Goal: Task Accomplishment & Management: Complete application form

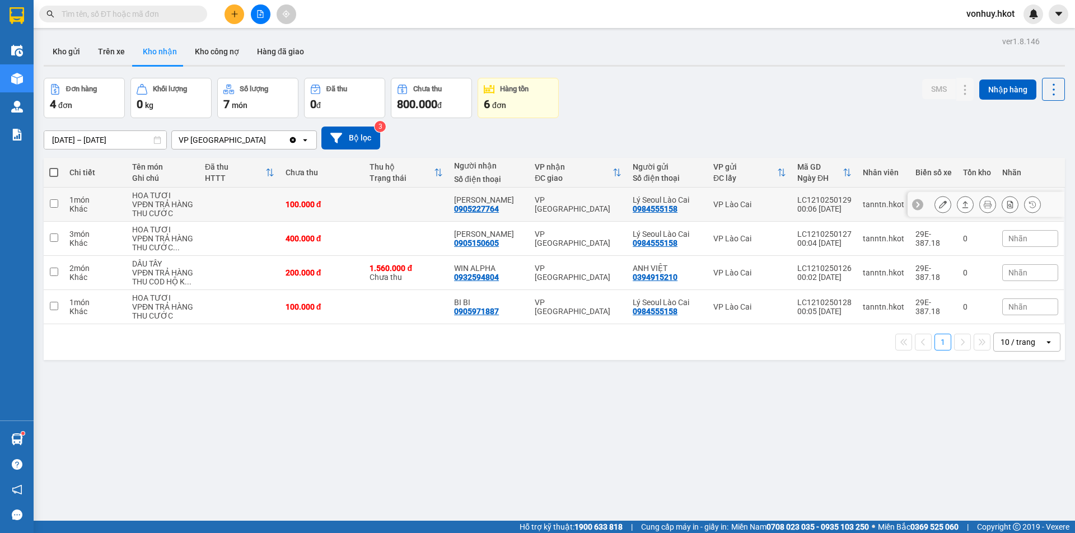
click at [105, 207] on div "Khác" at bounding box center [95, 208] width 52 height 9
checkbox input "true"
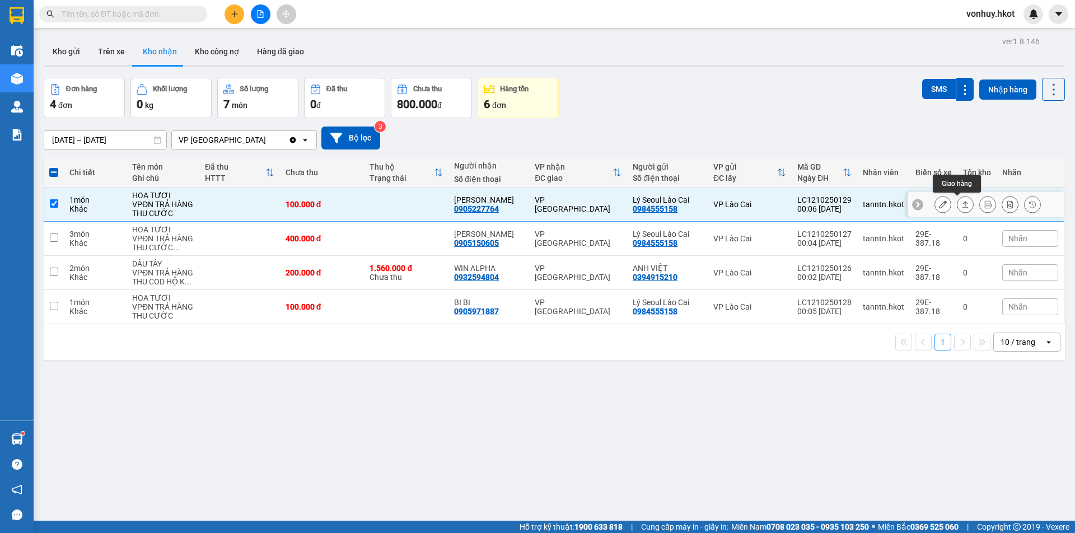
click at [962, 206] on icon at bounding box center [966, 205] width 8 height 8
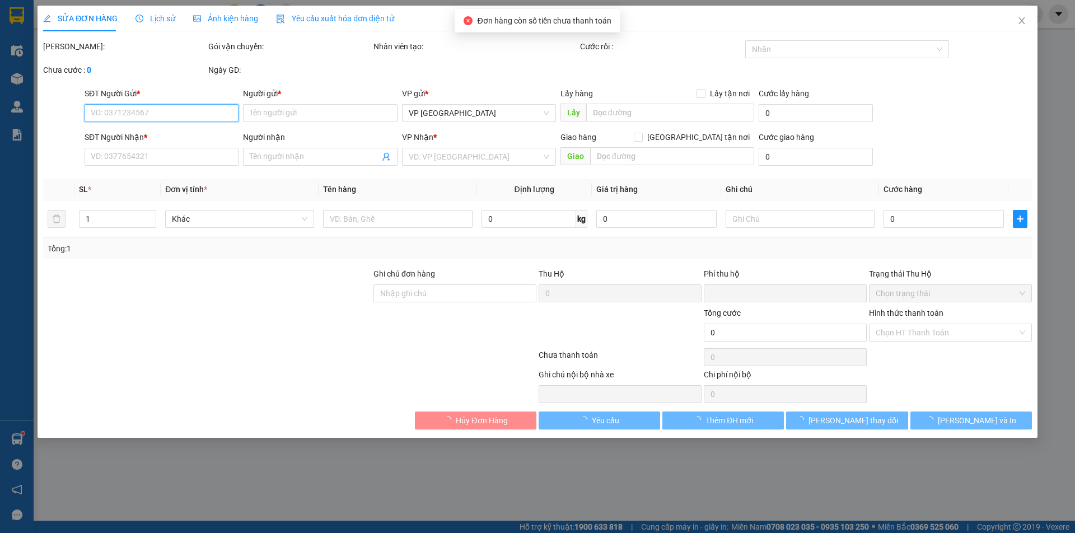
type input "0984555158"
type input "Lý Seoul Lào Cai"
type input "0905227764"
type input "[PERSON_NAME]"
type input "0"
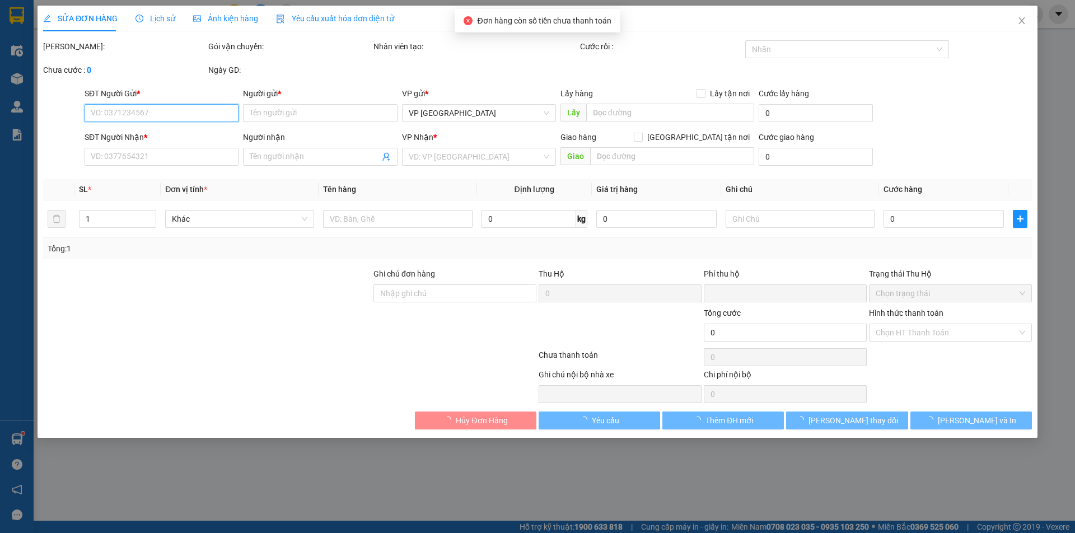
type input "100.000"
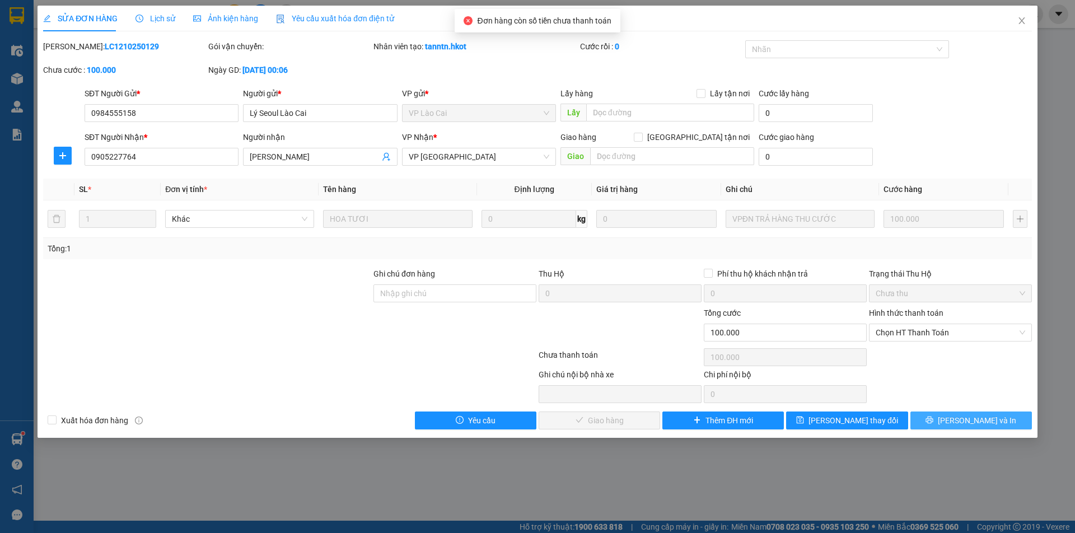
click at [982, 425] on span "[PERSON_NAME] và In" at bounding box center [977, 420] width 78 height 12
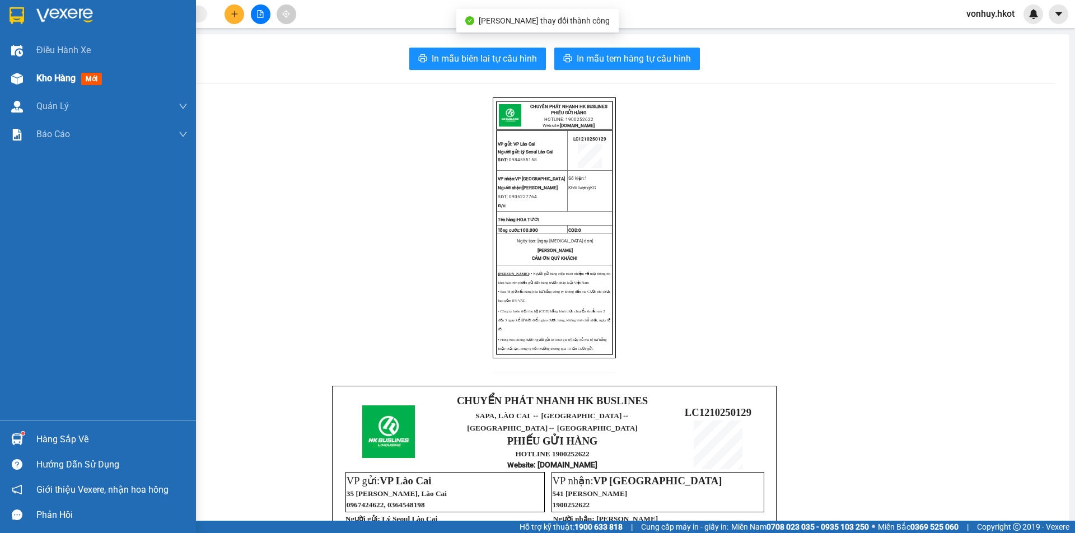
click at [20, 74] on img at bounding box center [17, 79] width 12 height 12
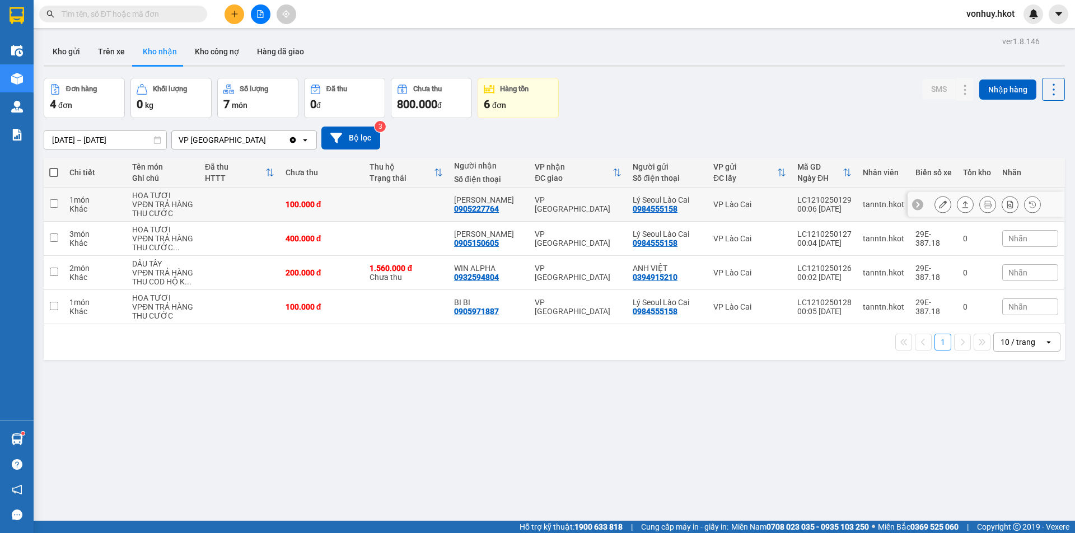
click at [349, 206] on div "100.000 đ" at bounding box center [322, 204] width 73 height 9
checkbox input "true"
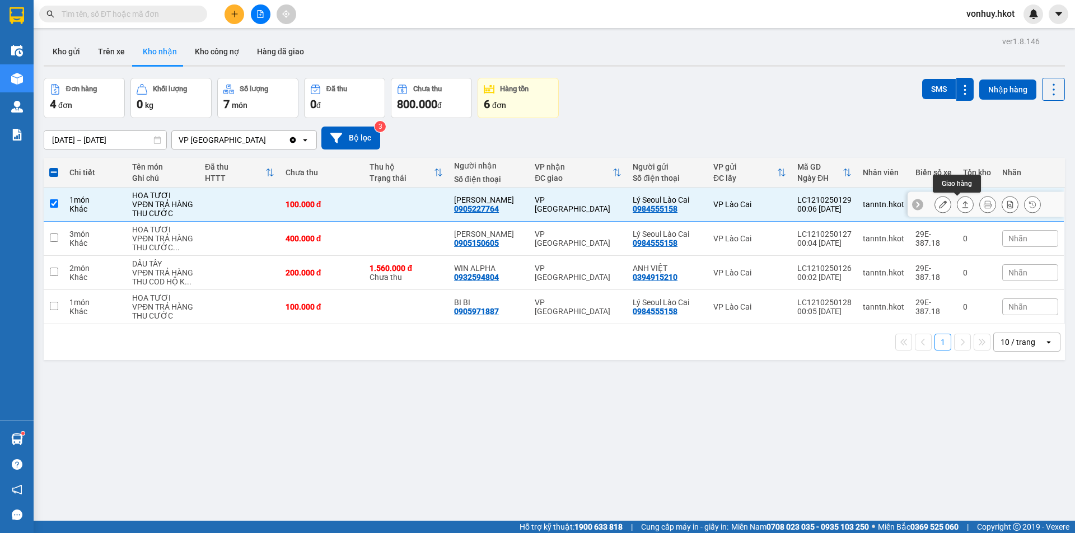
click at [958, 202] on button at bounding box center [966, 205] width 16 height 20
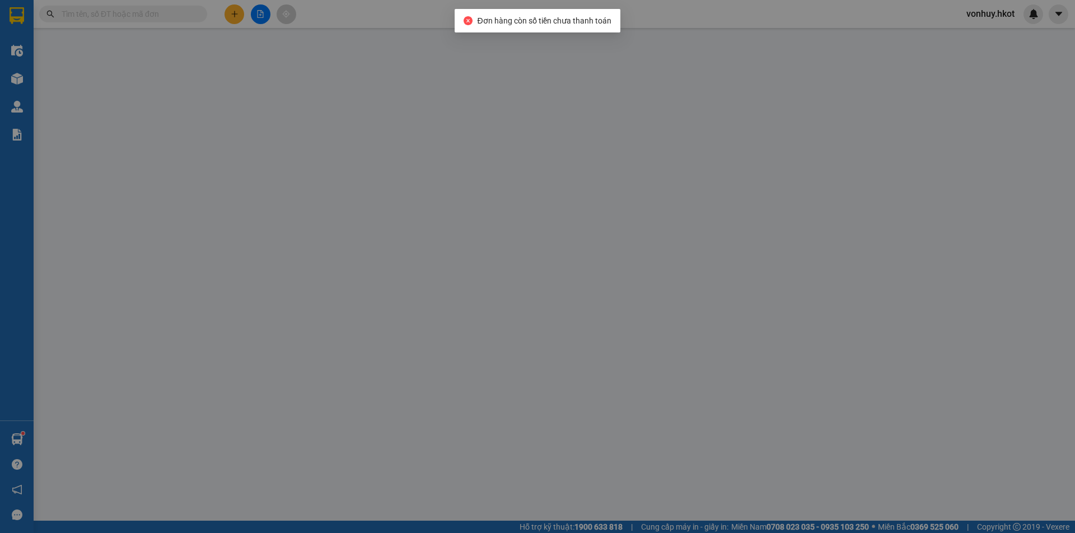
type input "0984555158"
type input "Lý Seoul Lào Cai"
type input "0905227764"
type input "[PERSON_NAME]"
type input "0"
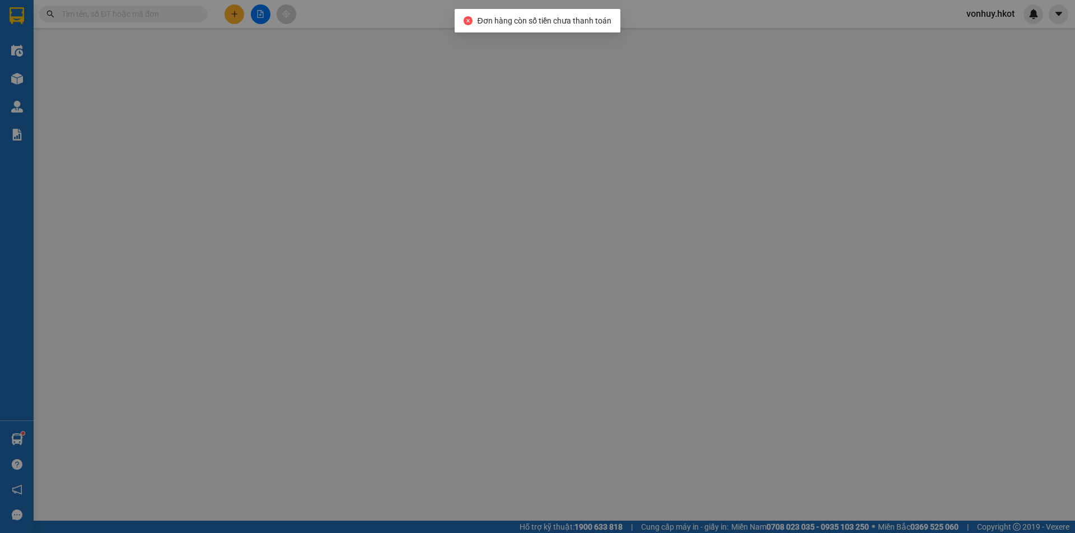
type input "100.000"
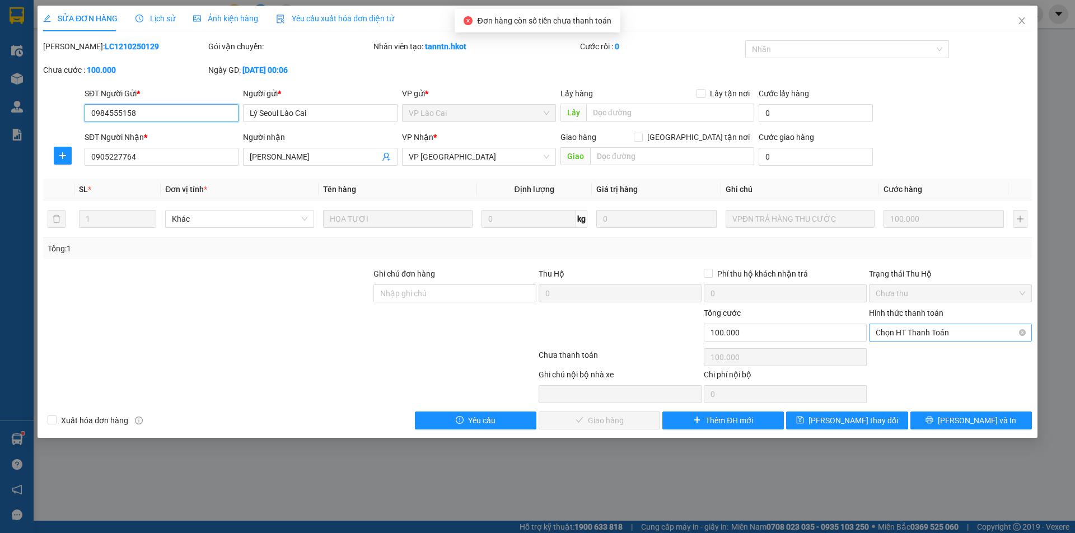
click at [925, 329] on span "Chọn HT Thanh Toán" at bounding box center [951, 332] width 150 height 17
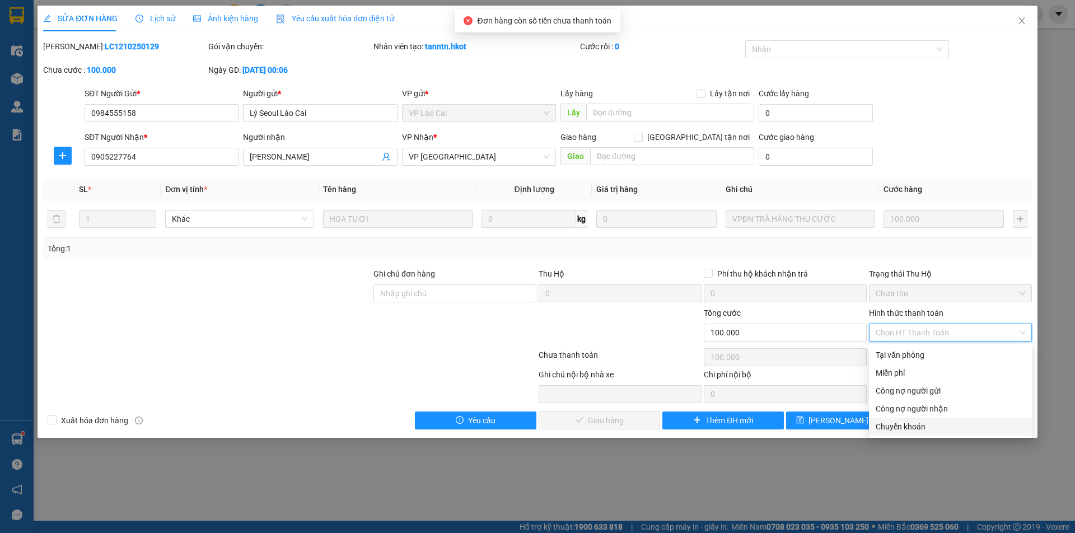
click at [903, 434] on div "Chuyển khoản" at bounding box center [950, 427] width 163 height 18
type input "0"
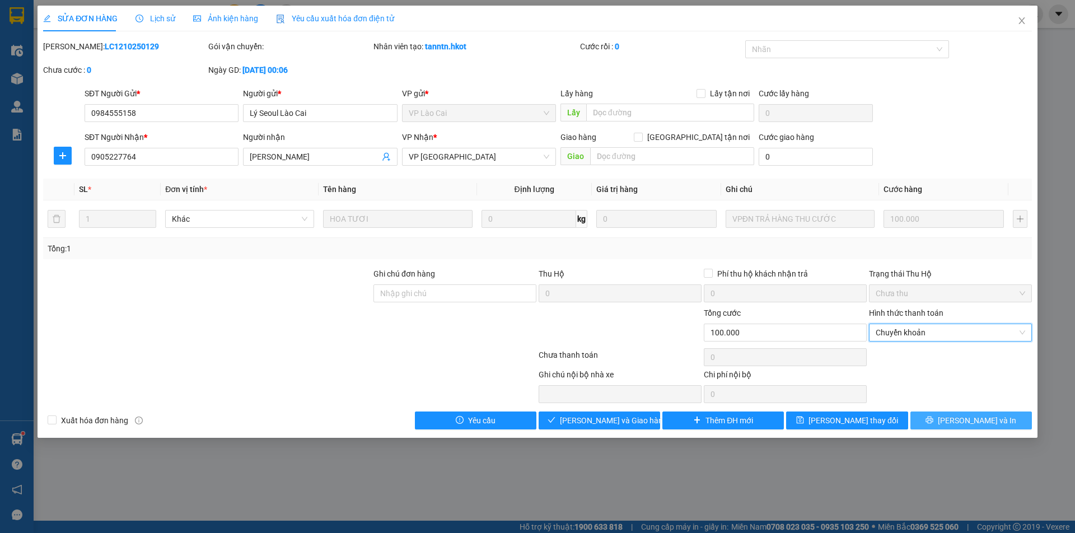
click at [990, 426] on span "[PERSON_NAME] và In" at bounding box center [977, 420] width 78 height 12
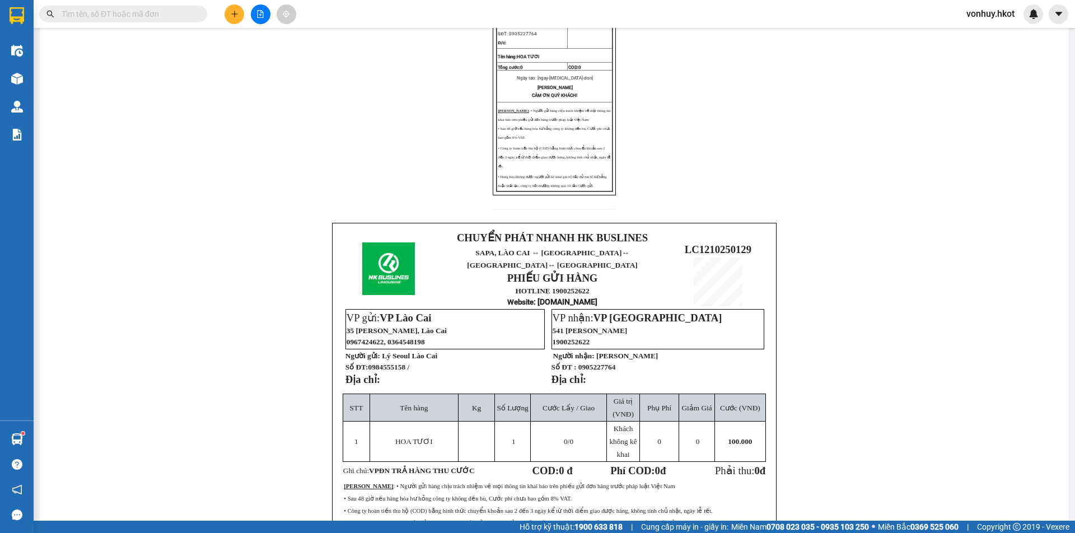
scroll to position [280, 0]
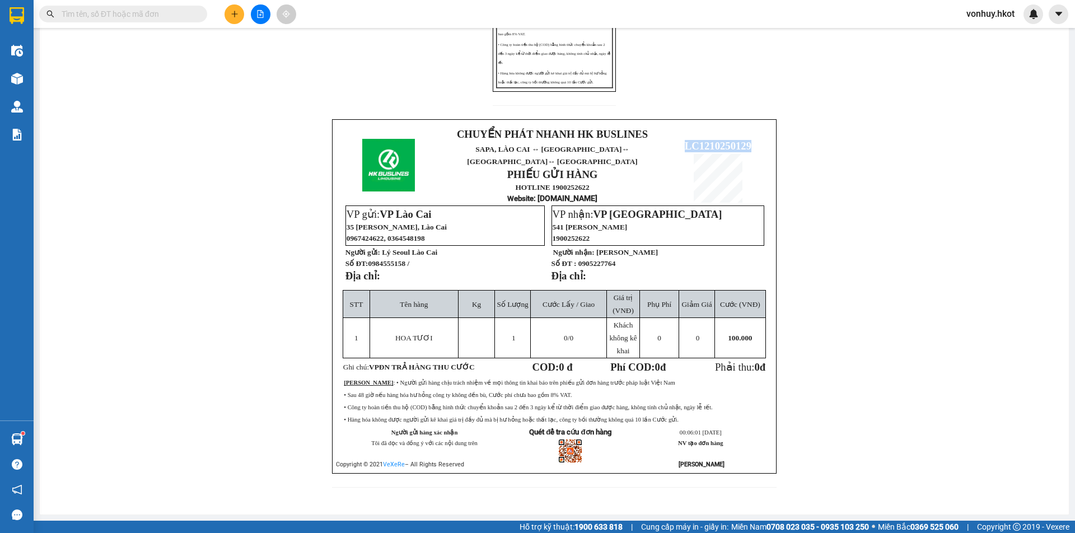
drag, startPoint x: 684, startPoint y: 138, endPoint x: 749, endPoint y: 133, distance: 65.2
click at [749, 140] on p "LC1210250129" at bounding box center [718, 146] width 100 height 12
copy span "LC1210250129"
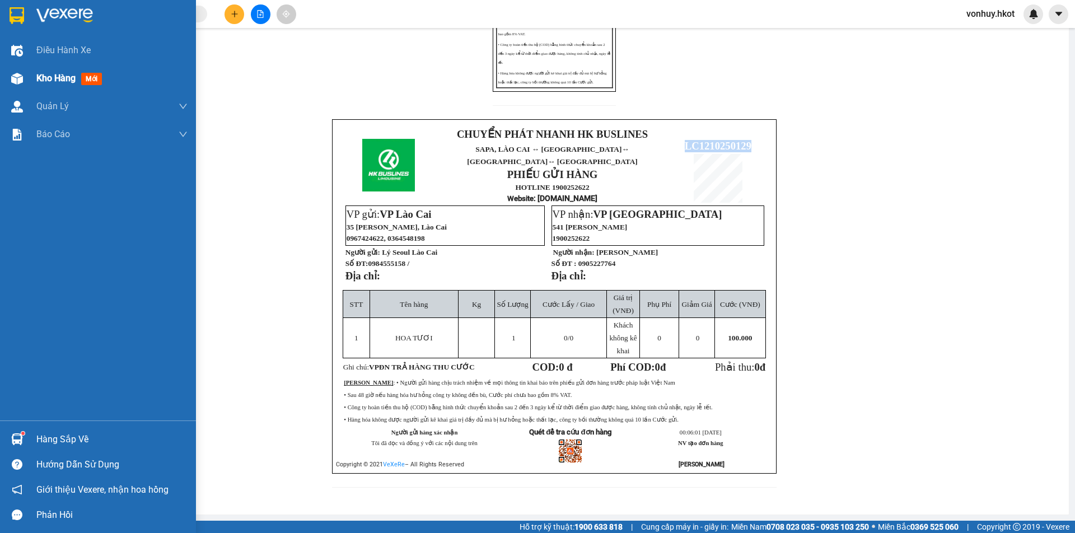
click at [48, 71] on div "Kho hàng mới" at bounding box center [71, 78] width 70 height 14
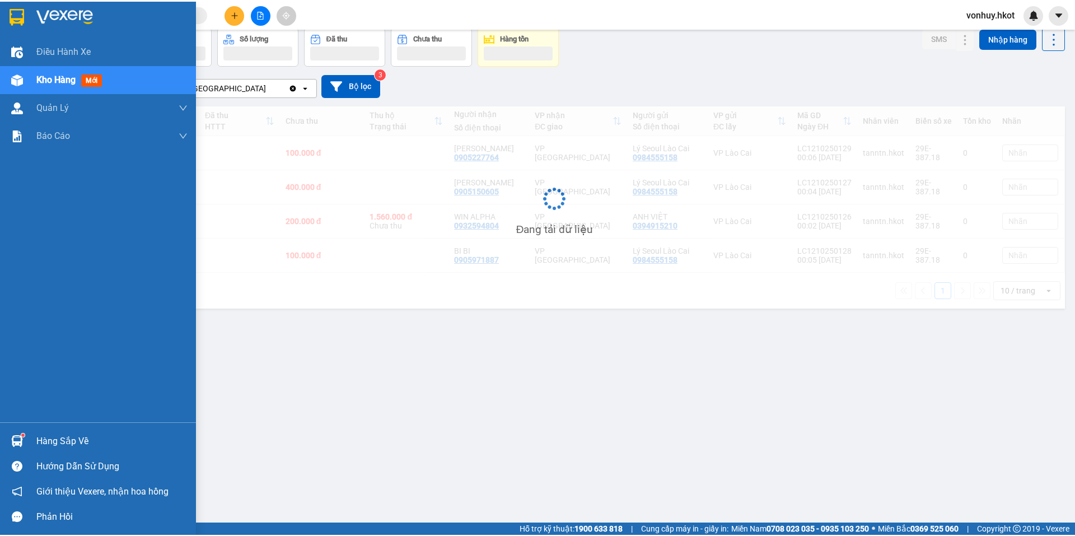
scroll to position [52, 0]
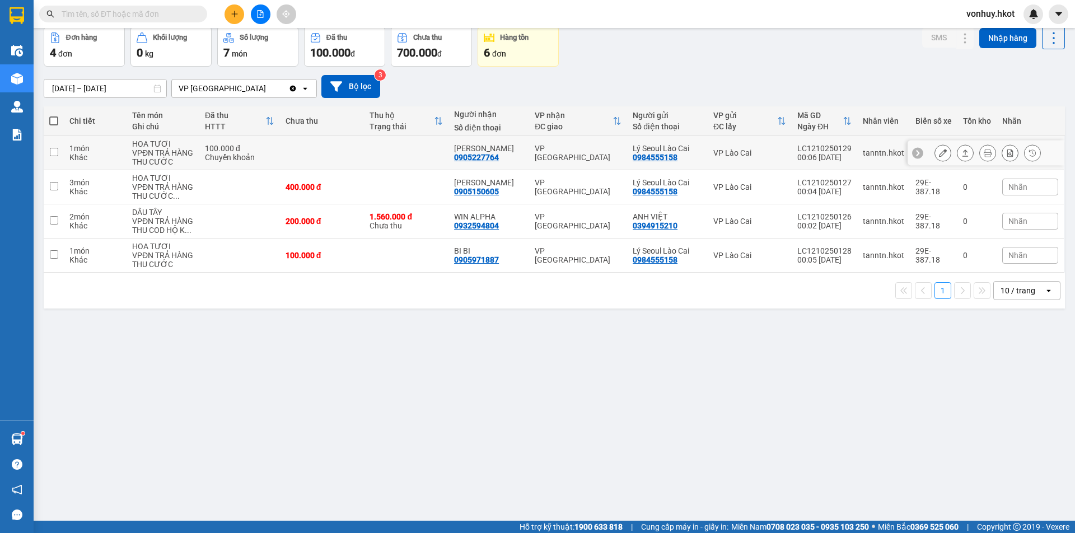
click at [268, 149] on div "100.000 đ" at bounding box center [239, 148] width 69 height 9
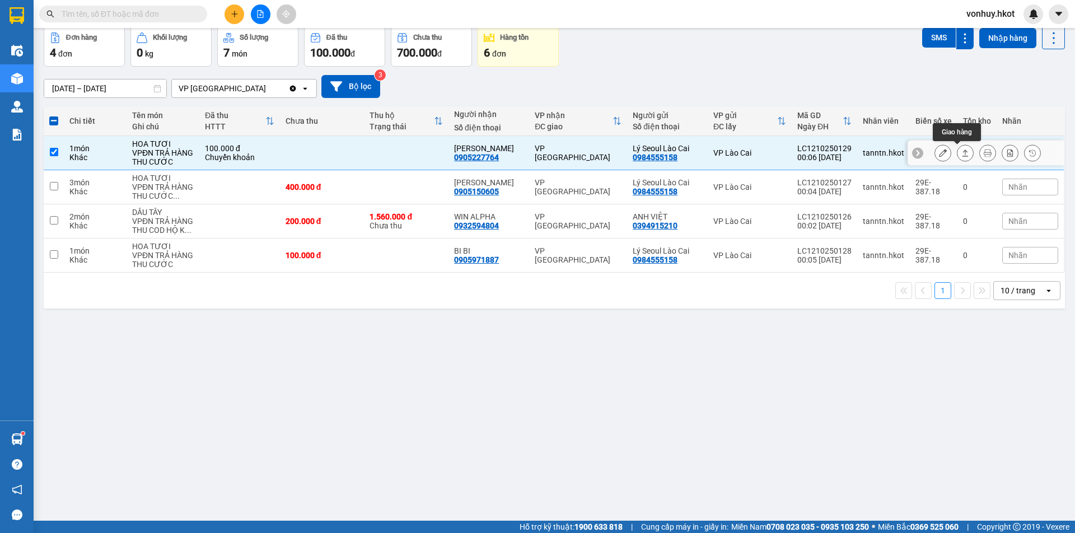
click at [962, 152] on button at bounding box center [966, 153] width 16 height 20
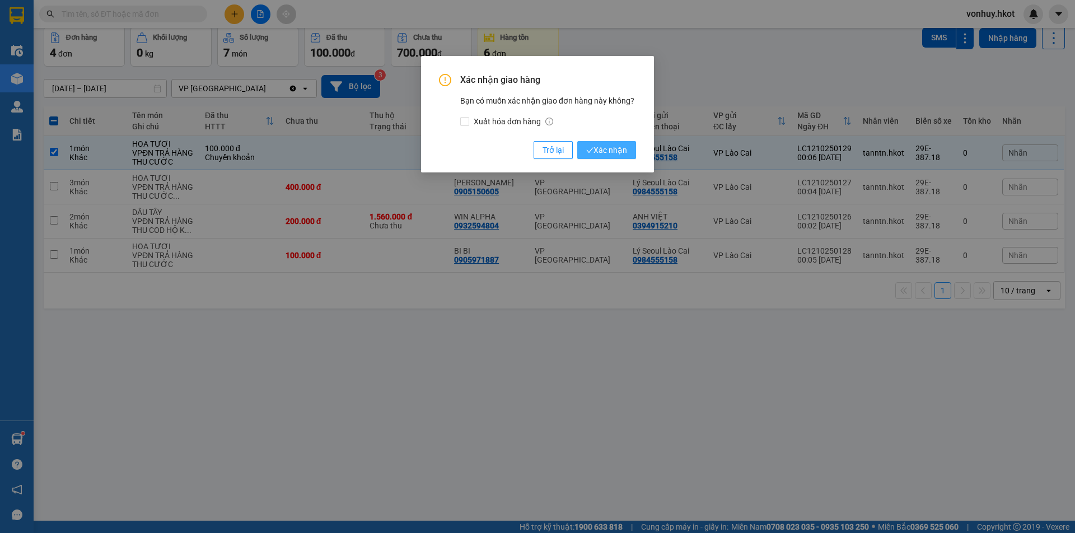
click at [614, 152] on span "Xác nhận" at bounding box center [606, 150] width 41 height 12
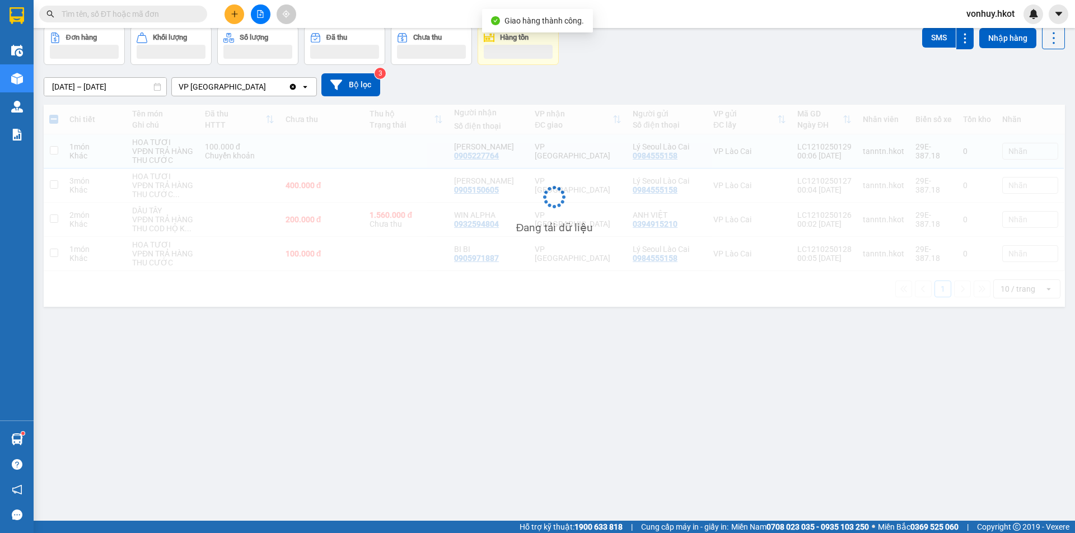
checkbox input "false"
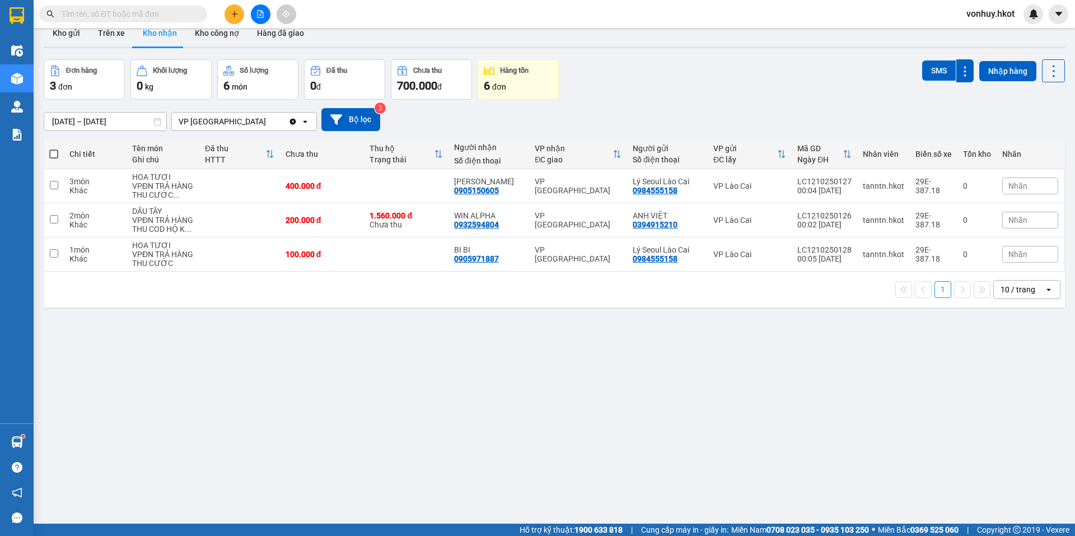
scroll to position [0, 0]
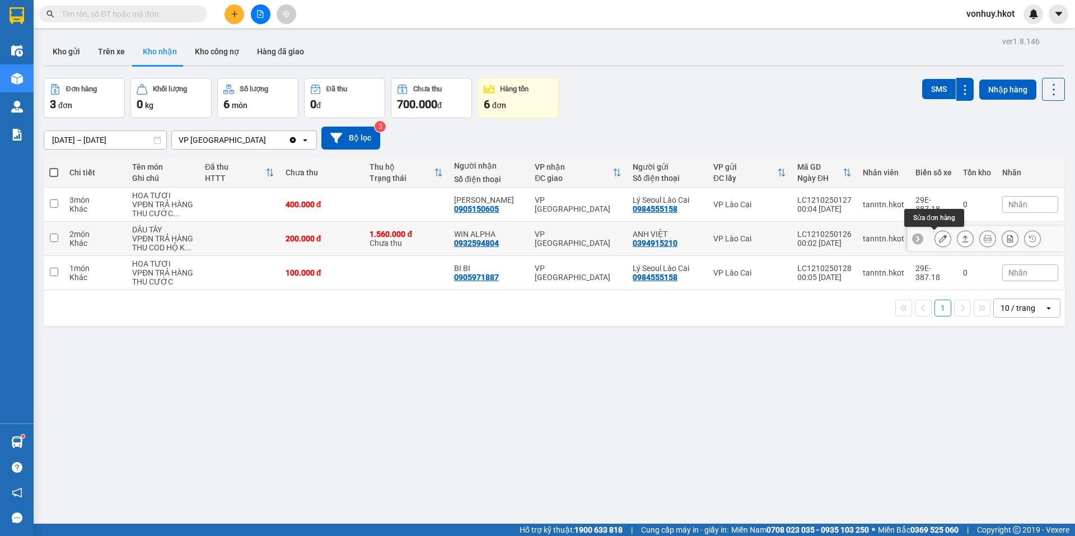
click at [939, 237] on icon at bounding box center [943, 239] width 8 height 8
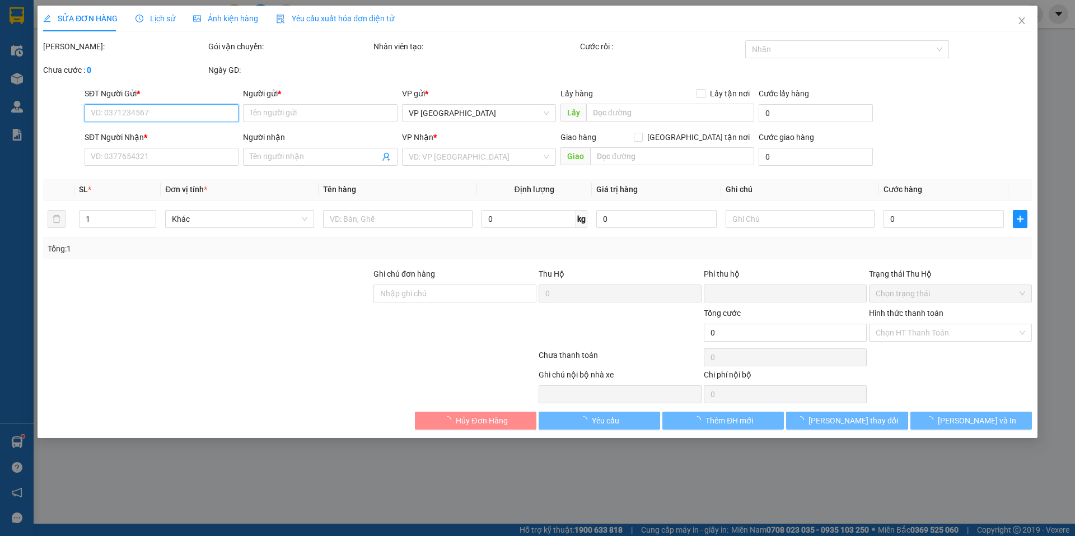
type input "0394915210"
type input "ANH VIỆT"
type input "0932594804"
type input "WIN ALPHA"
type input "phi thu TM"
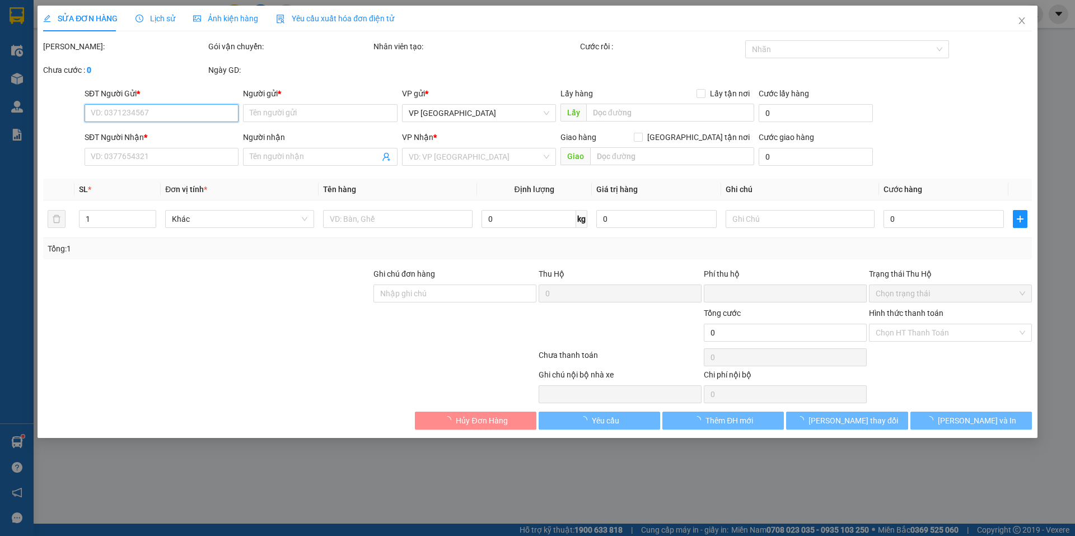
type input "200.000"
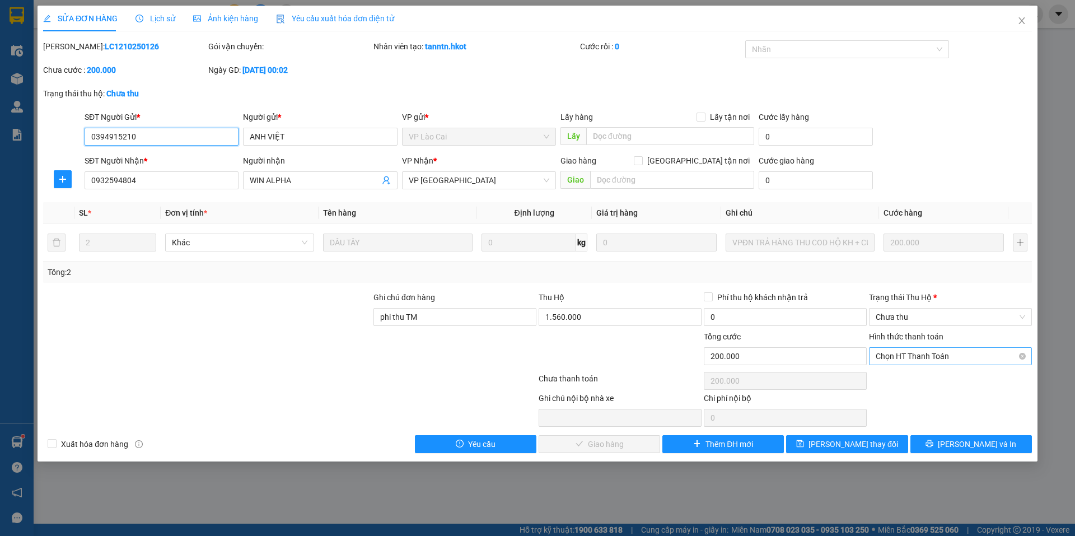
click at [935, 355] on span "Chọn HT Thanh Toán" at bounding box center [951, 356] width 150 height 17
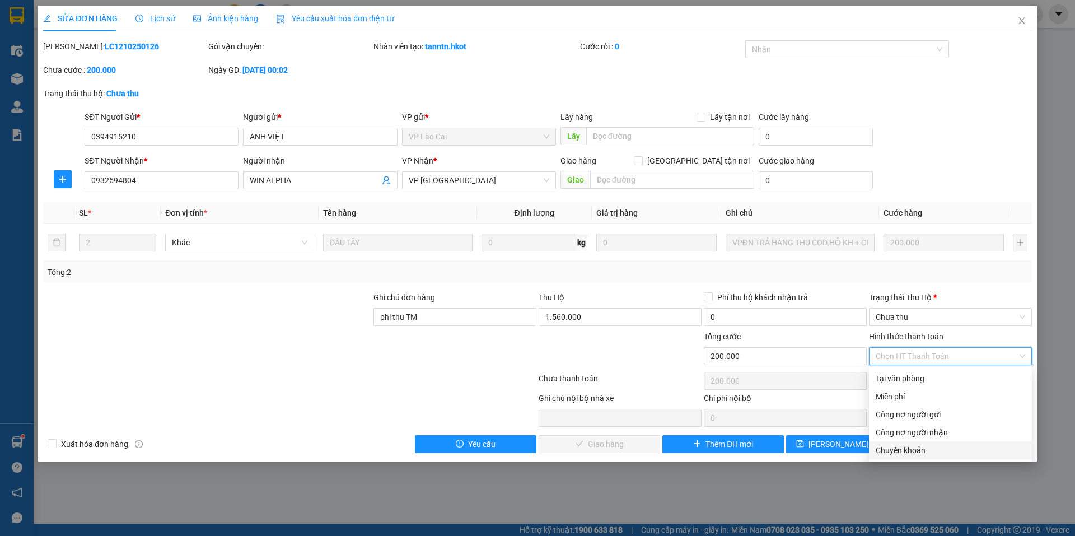
click at [897, 448] on div "Chuyển khoản" at bounding box center [951, 450] width 150 height 12
type input "0"
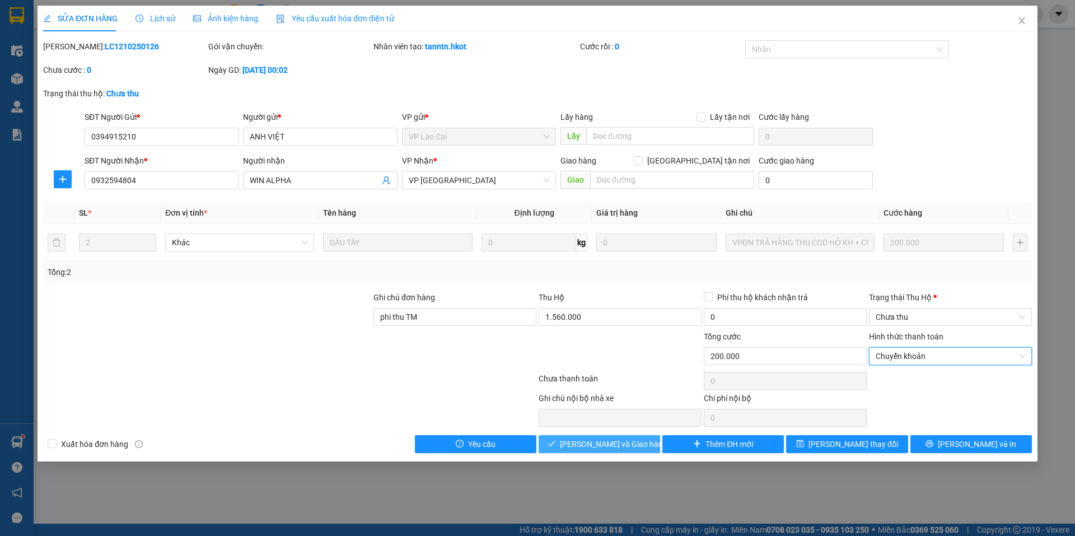
click at [590, 444] on span "[PERSON_NAME] và Giao hàng" at bounding box center [614, 444] width 108 height 12
click at [920, 316] on span "Chưa thu" at bounding box center [951, 317] width 150 height 17
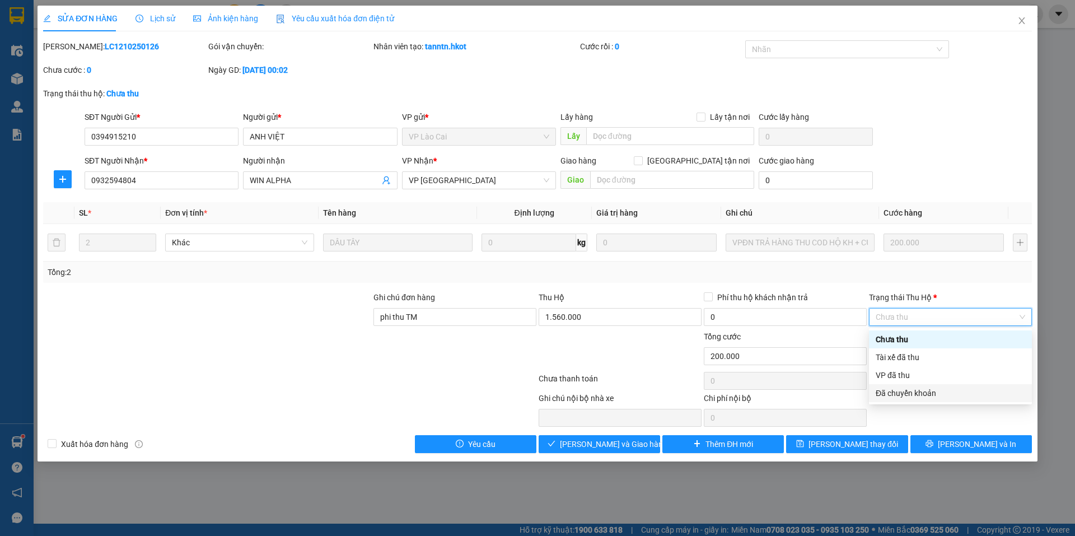
click at [895, 390] on div "Đã chuyển khoản" at bounding box center [951, 393] width 150 height 12
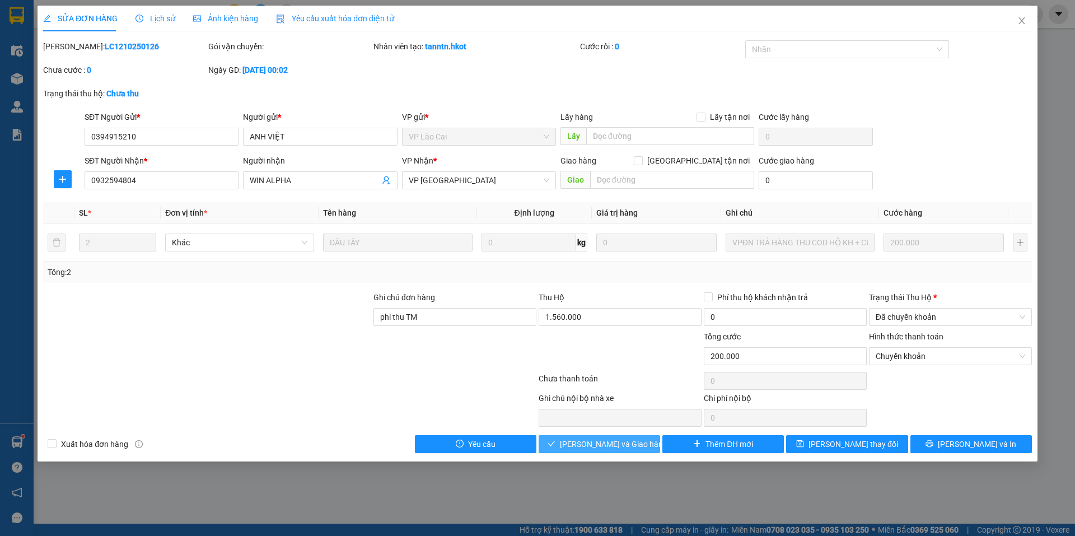
click at [614, 441] on span "[PERSON_NAME] và Giao hàng" at bounding box center [614, 444] width 108 height 12
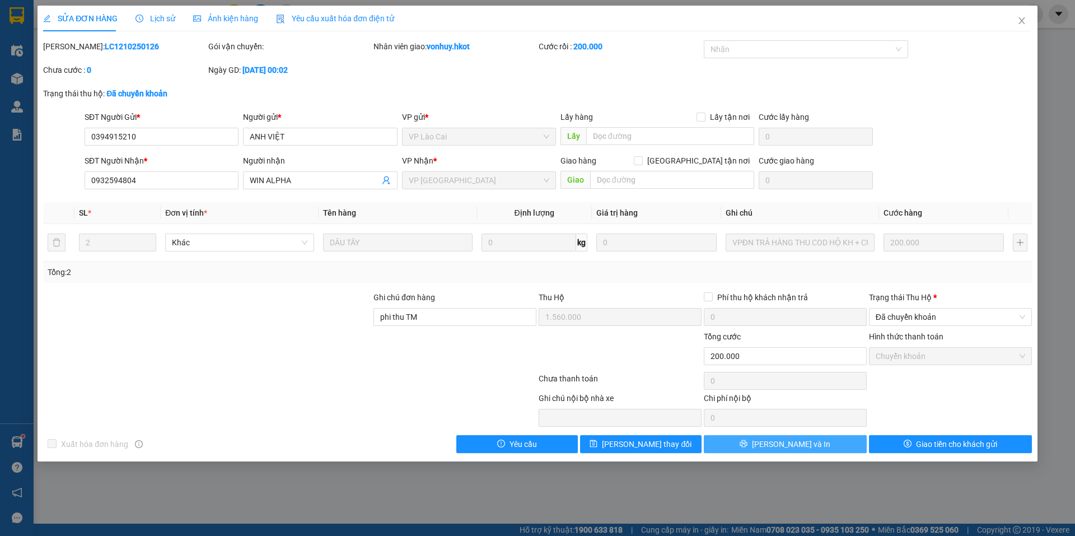
click at [813, 450] on button "[PERSON_NAME] và In" at bounding box center [785, 444] width 163 height 18
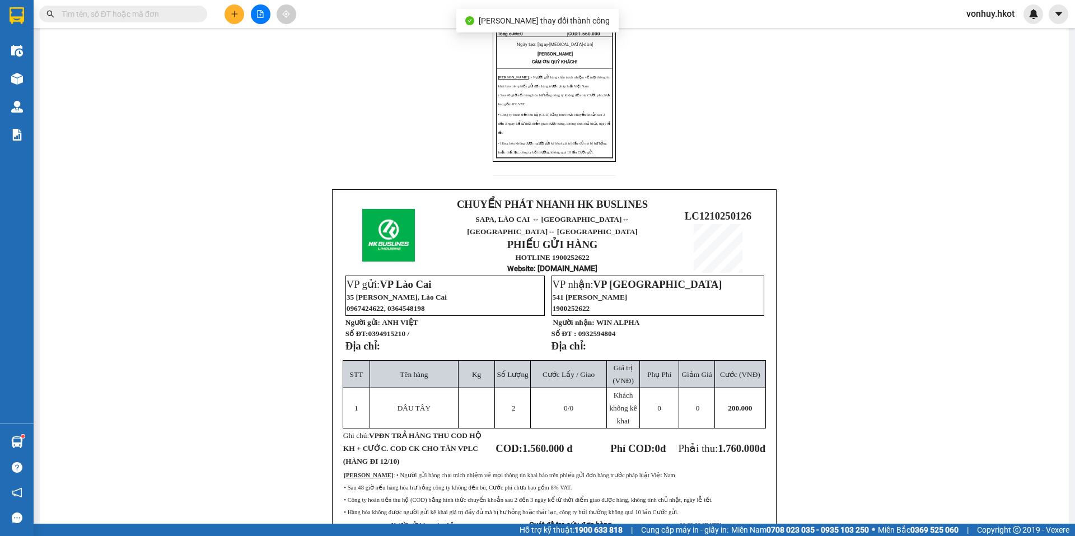
scroll to position [300, 0]
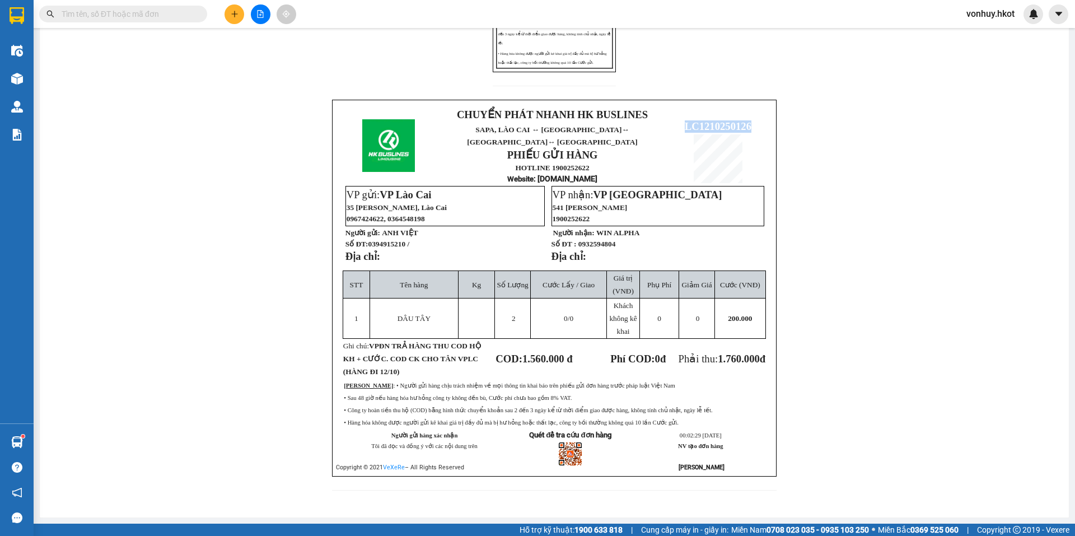
drag, startPoint x: 676, startPoint y: 116, endPoint x: 752, endPoint y: 118, distance: 76.2
click at [752, 120] on p "LC1210250126" at bounding box center [718, 126] width 100 height 12
copy span "LC1210250126"
